Goal: Task Accomplishment & Management: Complete application form

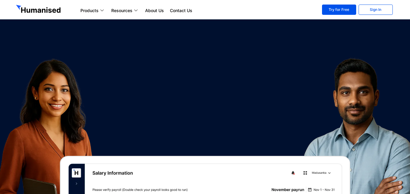
click at [368, 7] on link "Sign In" at bounding box center [375, 10] width 34 height 10
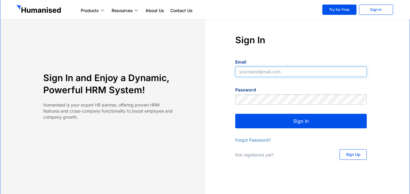
click at [255, 75] on input "Email" at bounding box center [300, 71] width 131 height 10
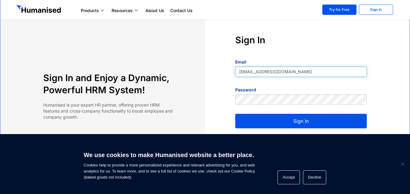
type input "[EMAIL_ADDRESS][DOMAIN_NAME]"
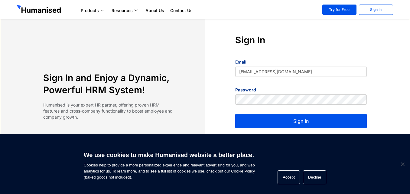
click at [250, 93] on div "Password" at bounding box center [300, 97] width 131 height 23
click at [262, 122] on button "Sign In" at bounding box center [300, 121] width 131 height 14
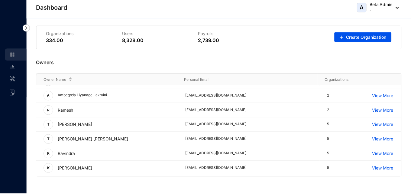
scroll to position [939, 0]
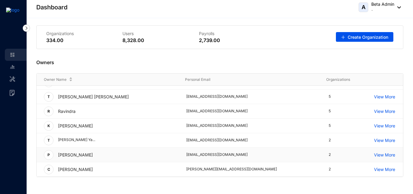
click at [375, 153] on p "View More" at bounding box center [388, 154] width 29 height 7
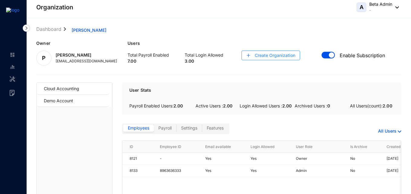
click at [280, 54] on span "Create Organization" at bounding box center [275, 55] width 40 height 6
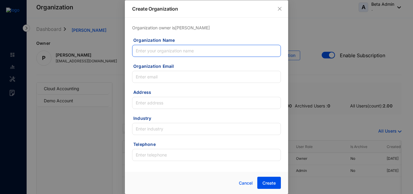
click at [161, 54] on input "Organization Name" at bounding box center [206, 51] width 149 height 12
paste input "Back To Front (Pvt) Ltd"
type input "Back To Front (Pvt) Ltd"
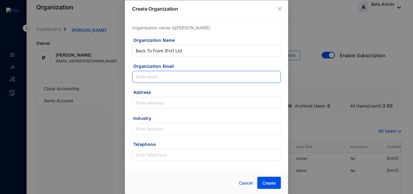
click at [158, 80] on input "Organization Email" at bounding box center [206, 77] width 149 height 12
paste input "[EMAIL_ADDRESS][DOMAIN_NAME]"
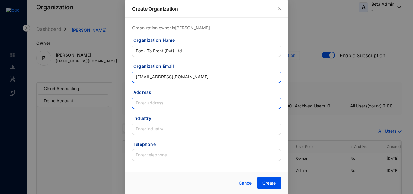
type input "[EMAIL_ADDRESS][DOMAIN_NAME]"
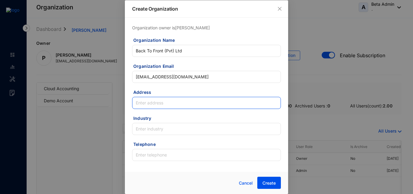
click at [160, 99] on input "Address" at bounding box center [206, 103] width 149 height 12
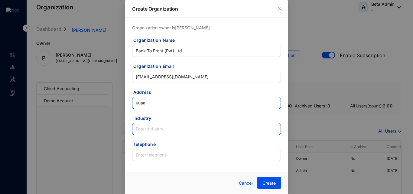
type input "uuaa"
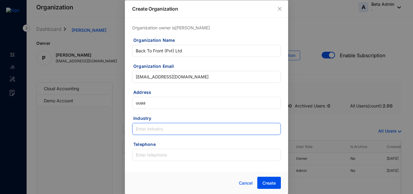
click at [152, 130] on input "Industry" at bounding box center [206, 129] width 149 height 12
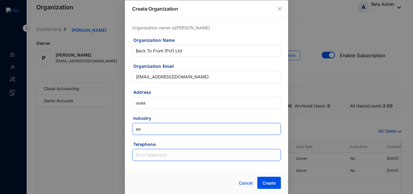
type input "aa"
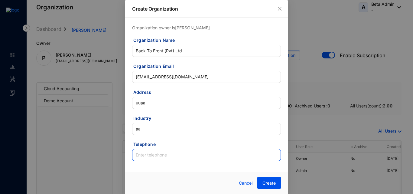
click at [153, 154] on input "Telephone" at bounding box center [206, 155] width 149 height 12
type input "00"
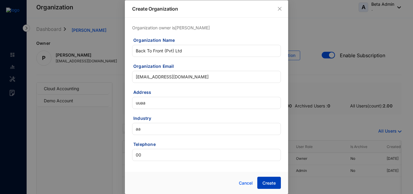
click at [265, 181] on span "Create" at bounding box center [268, 183] width 13 height 6
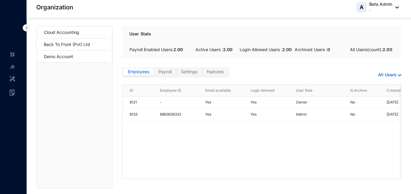
scroll to position [58, 0]
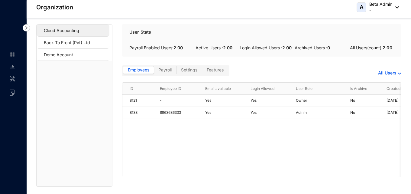
click at [79, 35] on span "Cloud Accounting" at bounding box center [74, 30] width 61 height 12
click at [211, 72] on span "Features" at bounding box center [215, 69] width 17 height 5
click at [202, 71] on input "Features" at bounding box center [202, 71] width 0 height 0
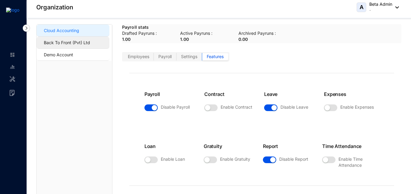
click at [74, 41] on span "Back To Front (Pvt) Ltd" at bounding box center [74, 43] width 61 height 12
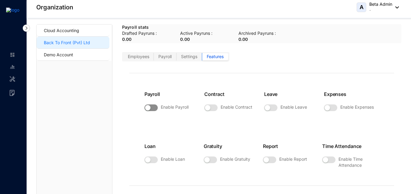
click at [154, 109] on span "button" at bounding box center [150, 107] width 13 height 7
click at [272, 104] on span "button" at bounding box center [270, 107] width 13 height 7
click at [272, 160] on span "button" at bounding box center [269, 159] width 13 height 7
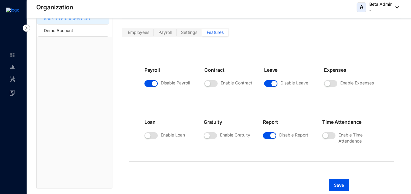
scroll to position [84, 0]
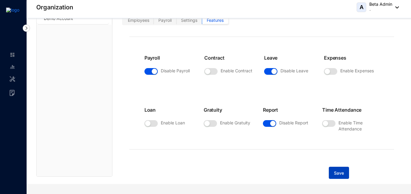
click at [338, 173] on span "Save" at bounding box center [339, 173] width 10 height 6
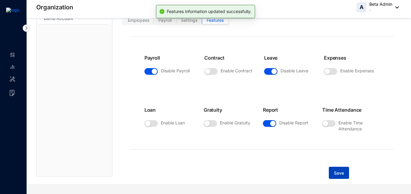
click at [330, 172] on button "Save" at bounding box center [339, 172] width 20 height 12
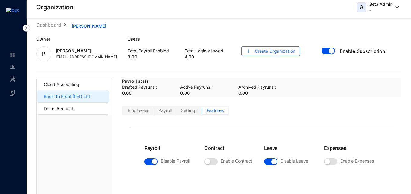
scroll to position [0, 0]
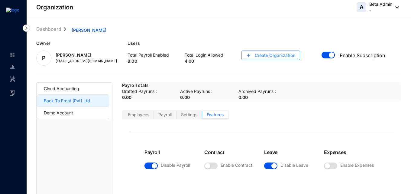
click at [272, 56] on span "Create Organization" at bounding box center [275, 55] width 40 height 6
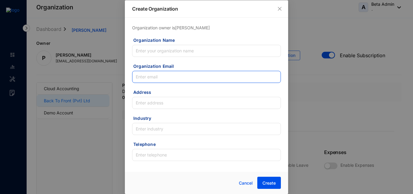
click at [176, 80] on input "Organization Email" at bounding box center [206, 77] width 149 height 12
paste input "[EMAIL_ADDRESS][DOMAIN_NAME]"
type input "[EMAIL_ADDRESS][DOMAIN_NAME]"
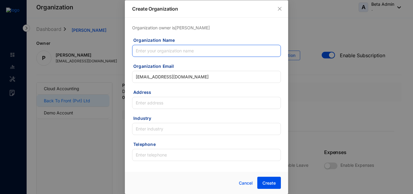
click at [176, 50] on input "Organization Name" at bounding box center [206, 51] width 149 height 12
paste input "Forte Software Pvt Ltd"
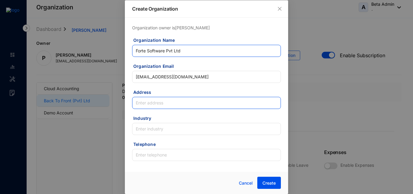
type input "Forte Software Pvt Ltd"
click at [162, 105] on input "Address" at bounding box center [206, 103] width 149 height 12
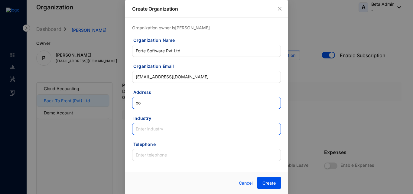
type input "oo"
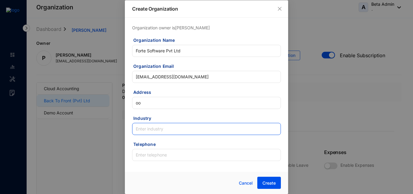
click at [160, 127] on input "Industry" at bounding box center [206, 129] width 149 height 12
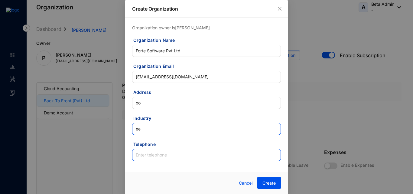
type input "ee"
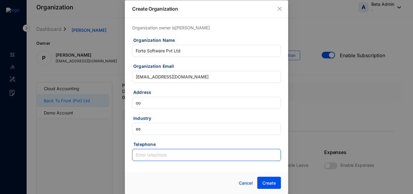
click at [160, 151] on input "Telephone" at bounding box center [206, 155] width 149 height 12
type input "99"
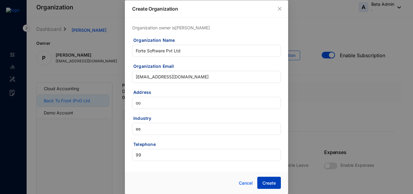
click at [272, 182] on span "Create" at bounding box center [268, 183] width 13 height 6
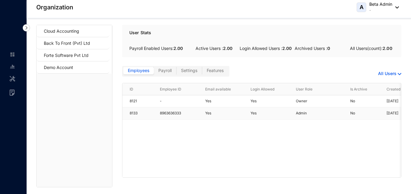
scroll to position [58, 0]
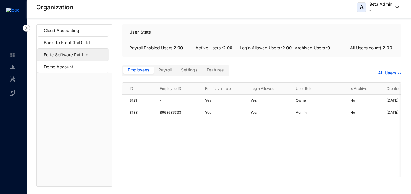
click at [75, 52] on span "Forte Software Pvt Ltd" at bounding box center [74, 55] width 61 height 12
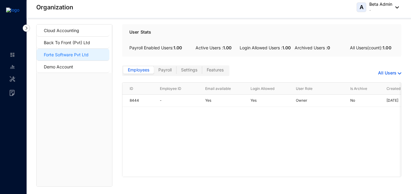
click at [214, 65] on div "Employees Payroll Settings Features" at bounding box center [175, 70] width 107 height 11
click at [217, 70] on span "Features" at bounding box center [215, 69] width 17 height 5
click at [202, 71] on input "Features" at bounding box center [202, 71] width 0 height 0
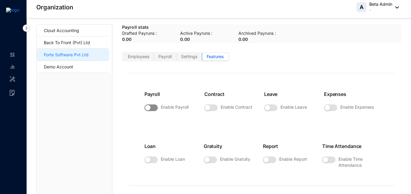
click at [156, 109] on span "button" at bounding box center [150, 107] width 13 height 7
click at [272, 103] on div at bounding box center [270, 107] width 13 height 10
click at [272, 109] on span "button" at bounding box center [270, 107] width 13 height 7
click at [269, 161] on span "button" at bounding box center [269, 159] width 13 height 7
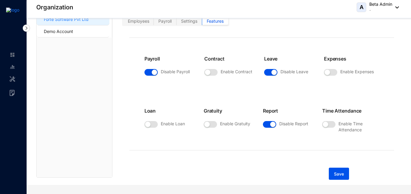
scroll to position [84, 0]
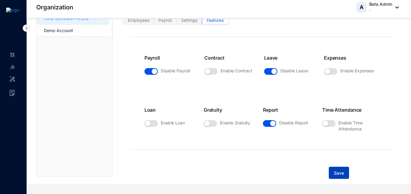
click at [336, 172] on span "Save" at bounding box center [339, 173] width 10 height 6
